Goal: Find specific page/section: Find specific page/section

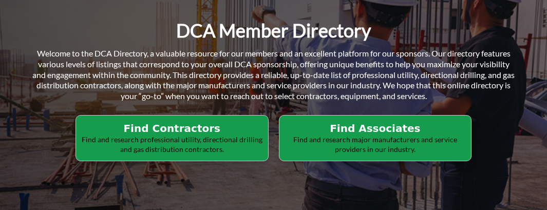
scroll to position [205, 0]
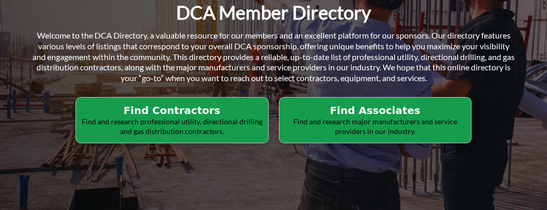
drag, startPoint x: 186, startPoint y: 111, endPoint x: 157, endPoint y: 59, distance: 60.0
click at [154, 55] on span "Welcome to the DCA Directory, a valuable resource for our members and an excell…" at bounding box center [273, 56] width 482 height 52
click at [177, 111] on h2 "Find Contractors" at bounding box center [172, 110] width 186 height 12
click at [377, 108] on h2 "Find Associates" at bounding box center [375, 110] width 186 height 12
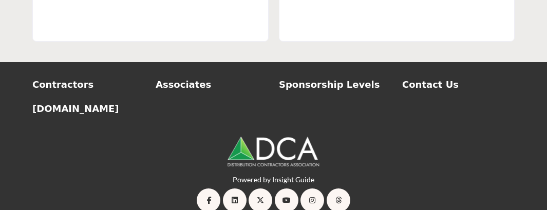
scroll to position [1791, 0]
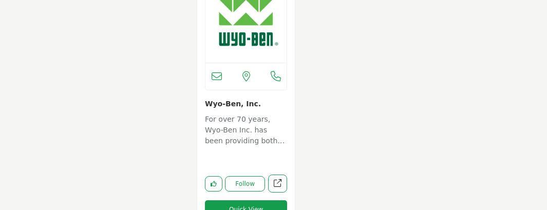
scroll to position [12064, 0]
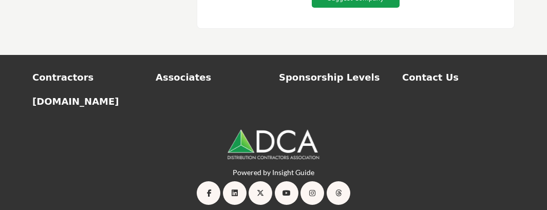
scroll to position [8397, 0]
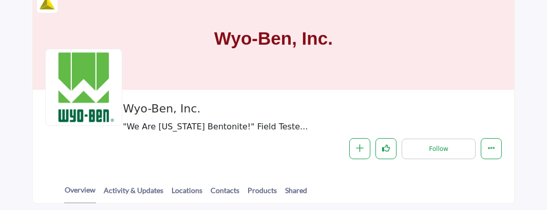
scroll to position [103, 0]
